Goal: Obtain resource: Obtain resource

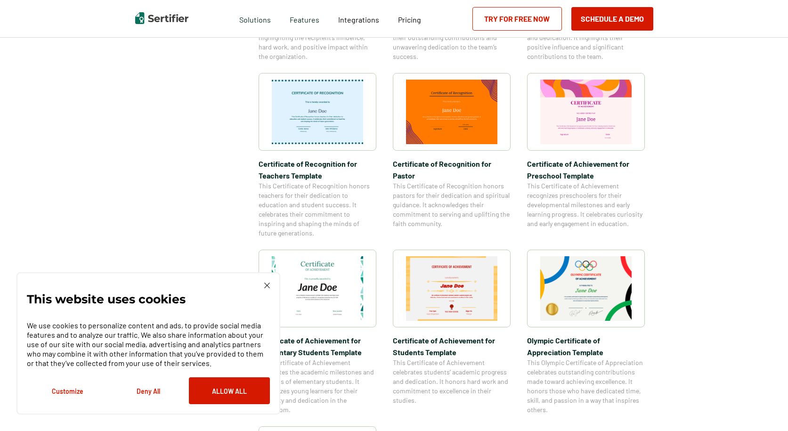
scroll to position [471, 0]
click at [584, 291] on img at bounding box center [585, 287] width 91 height 65
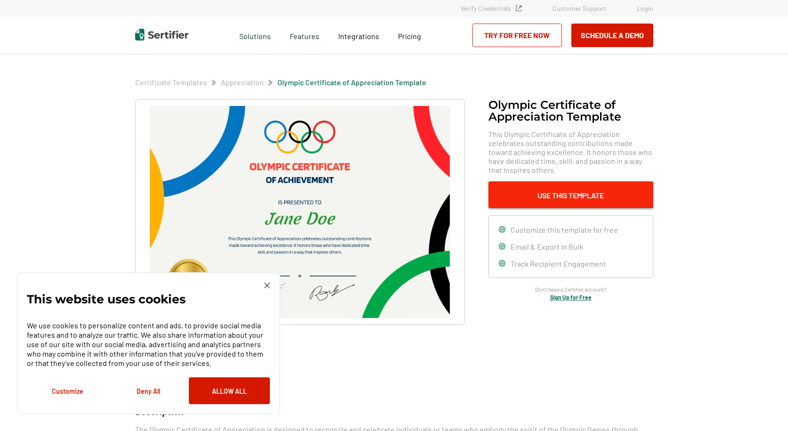
click at [544, 200] on button "Use This Template" at bounding box center [570, 194] width 165 height 27
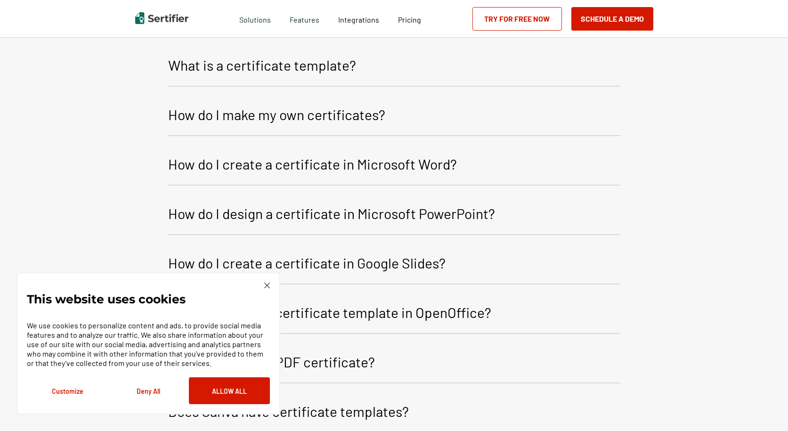
scroll to position [1151, 0]
